Goal: Task Accomplishment & Management: Use online tool/utility

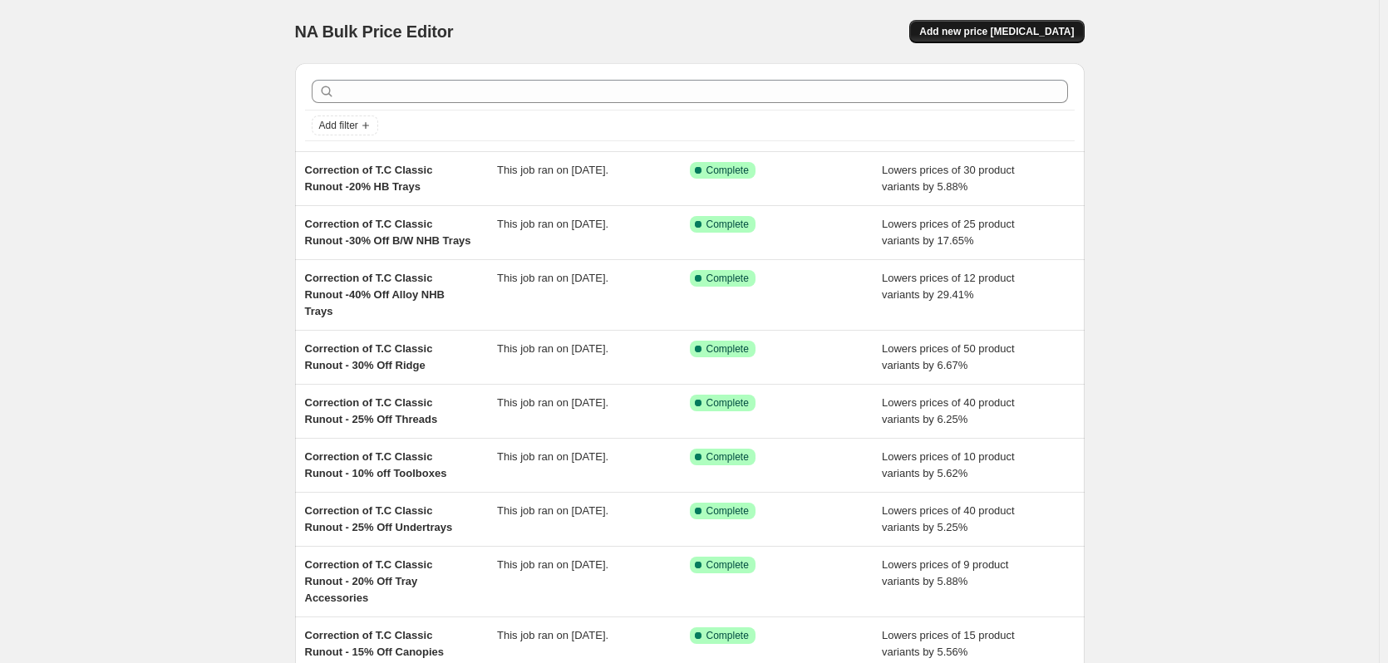
click at [985, 32] on span "Add new price [MEDICAL_DATA]" at bounding box center [996, 31] width 155 height 13
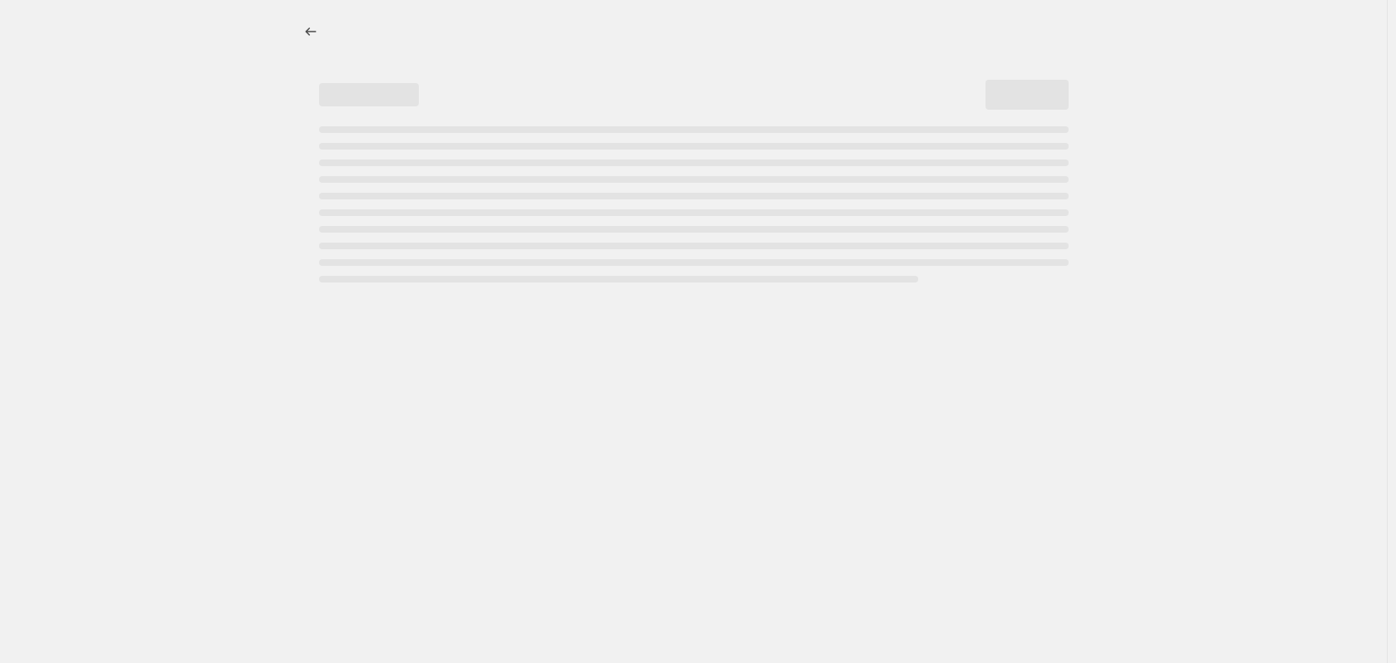
select select "percentage"
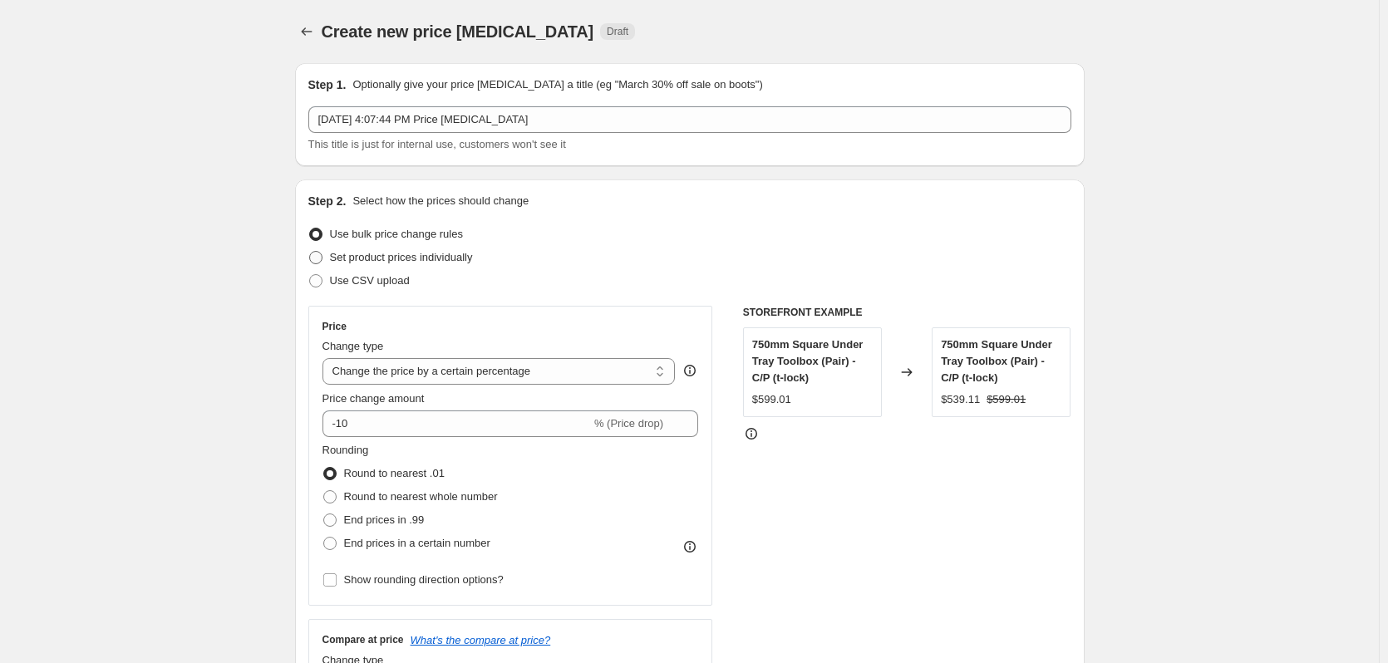
click at [356, 262] on span "Set product prices individually" at bounding box center [401, 257] width 143 height 12
click at [310, 252] on input "Set product prices individually" at bounding box center [309, 251] width 1 height 1
radio input "true"
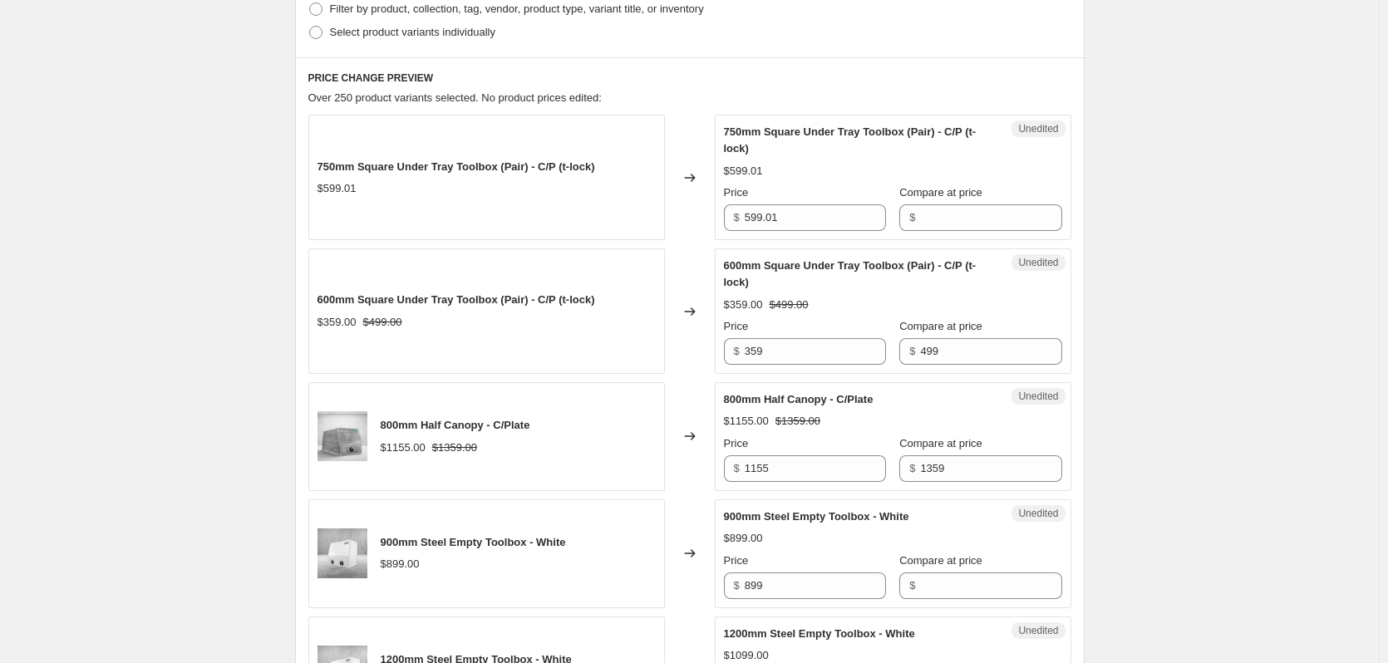
scroll to position [166, 0]
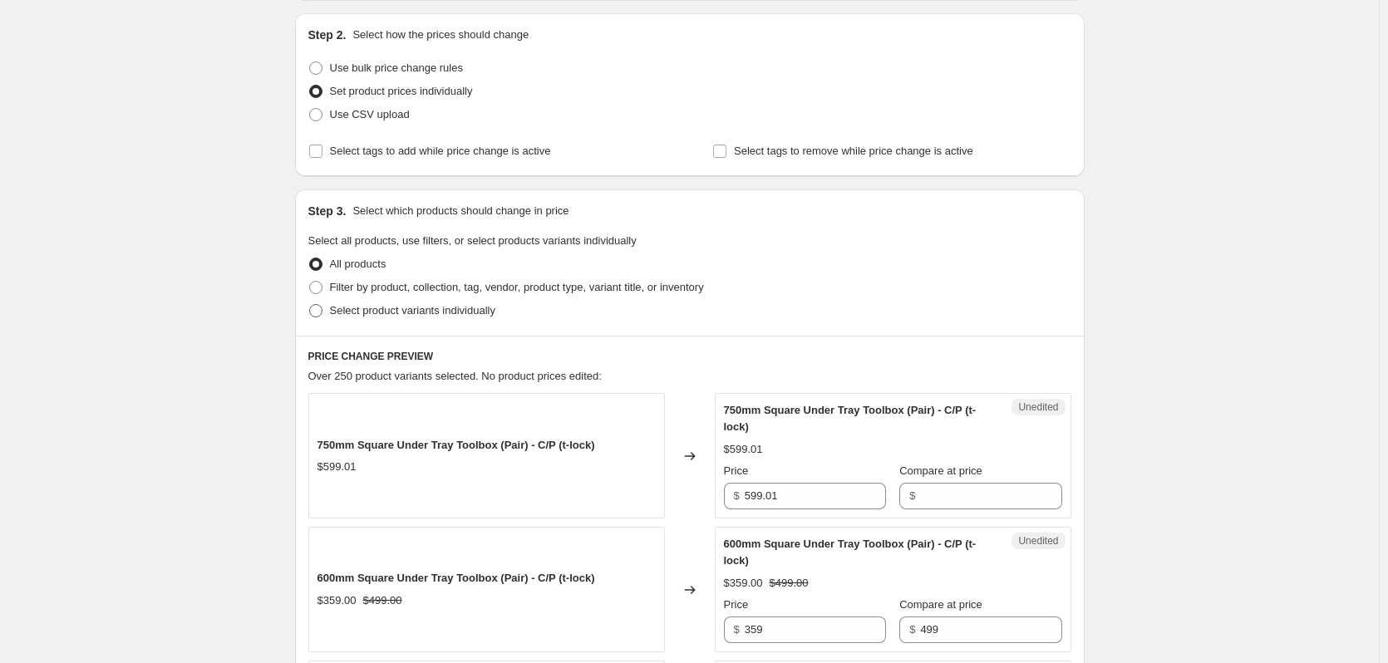
click at [335, 312] on span "Select product variants individually" at bounding box center [412, 310] width 165 height 12
click at [310, 305] on input "Select product variants individually" at bounding box center [309, 304] width 1 height 1
radio input "true"
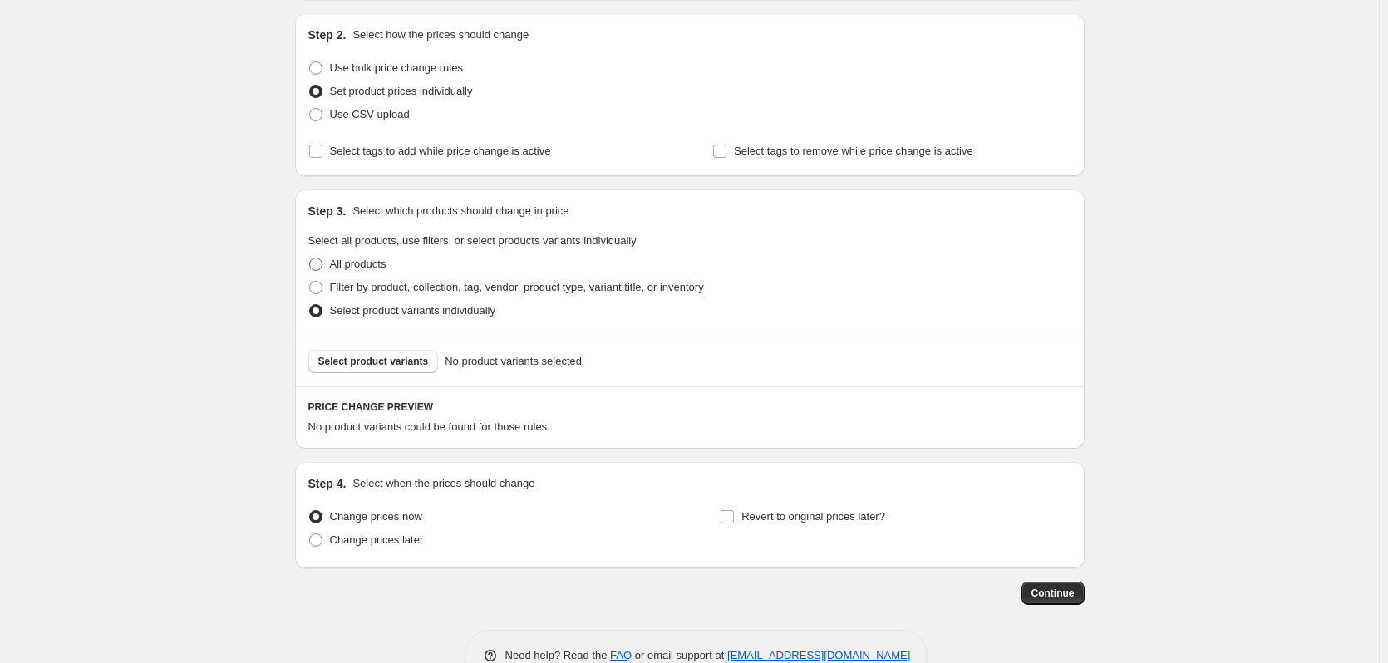
click at [322, 257] on span at bounding box center [315, 264] width 15 height 15
click at [310, 258] on input "All products" at bounding box center [309, 258] width 1 height 1
radio input "true"
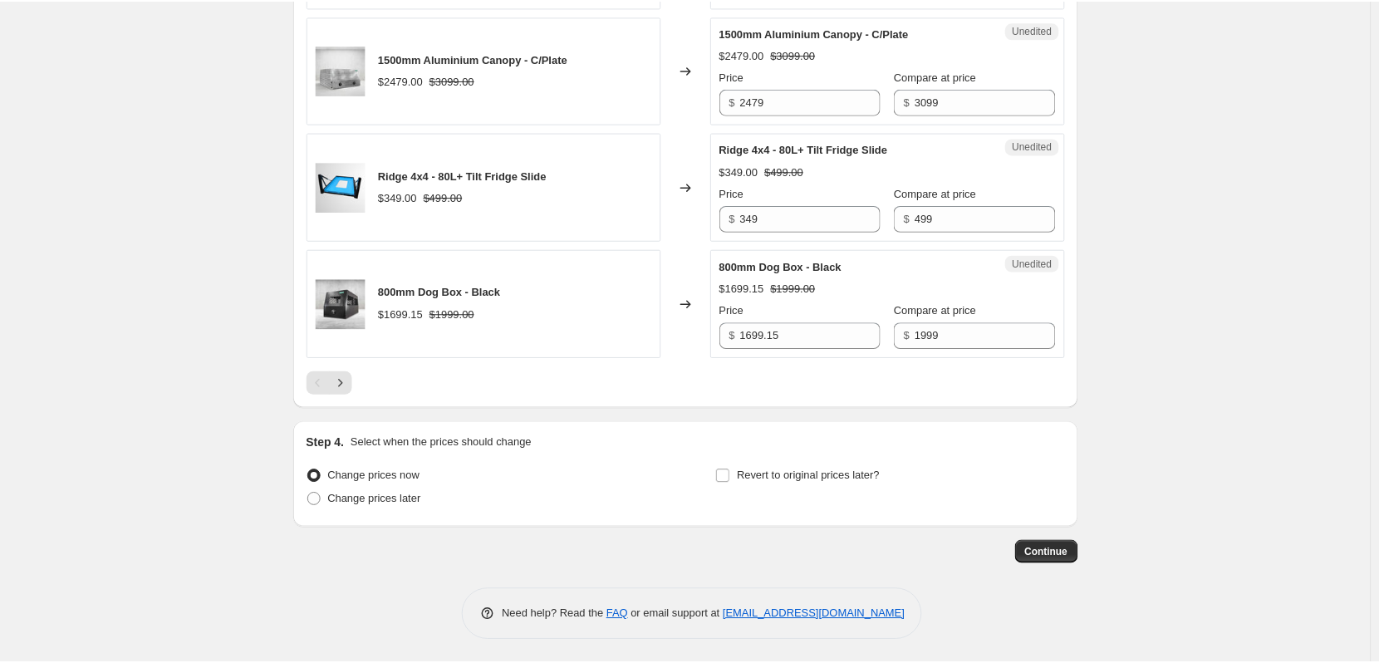
scroll to position [2568, 0]
